Goal: Transaction & Acquisition: Purchase product/service

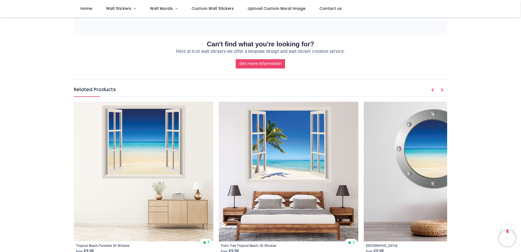
scroll to position [610, 0]
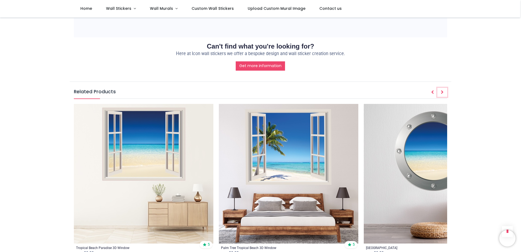
click at [441, 90] on icon "Next" at bounding box center [442, 92] width 3 height 4
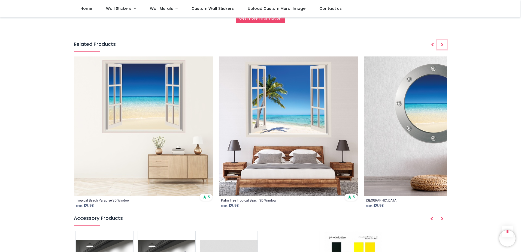
scroll to position [664, 0]
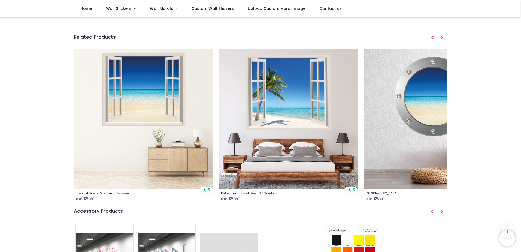
click at [288, 96] on img at bounding box center [288, 118] width 139 height 139
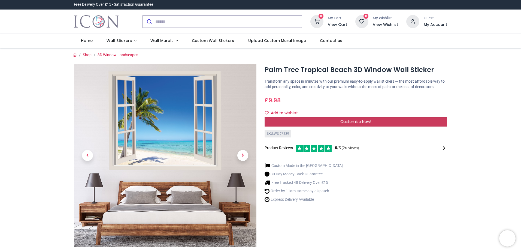
click at [356, 121] on span "Customise Now!" at bounding box center [355, 121] width 31 height 5
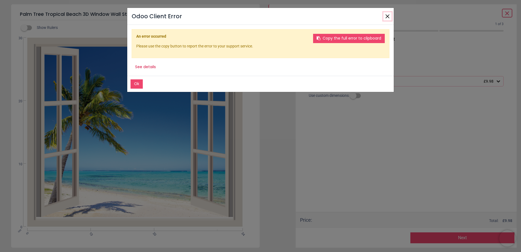
click at [388, 16] on button "Close" at bounding box center [387, 16] width 8 height 8
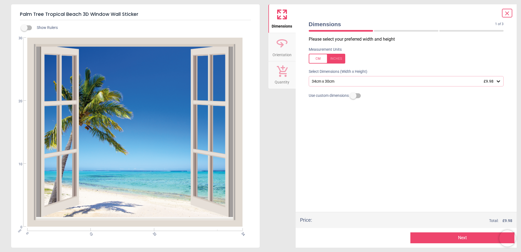
click at [498, 81] on icon at bounding box center [497, 80] width 5 height 5
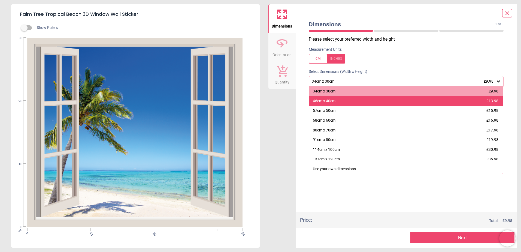
click at [493, 99] on span "£13.98" at bounding box center [492, 101] width 12 height 4
